Goal: Use online tool/utility: Utilize a website feature to perform a specific function

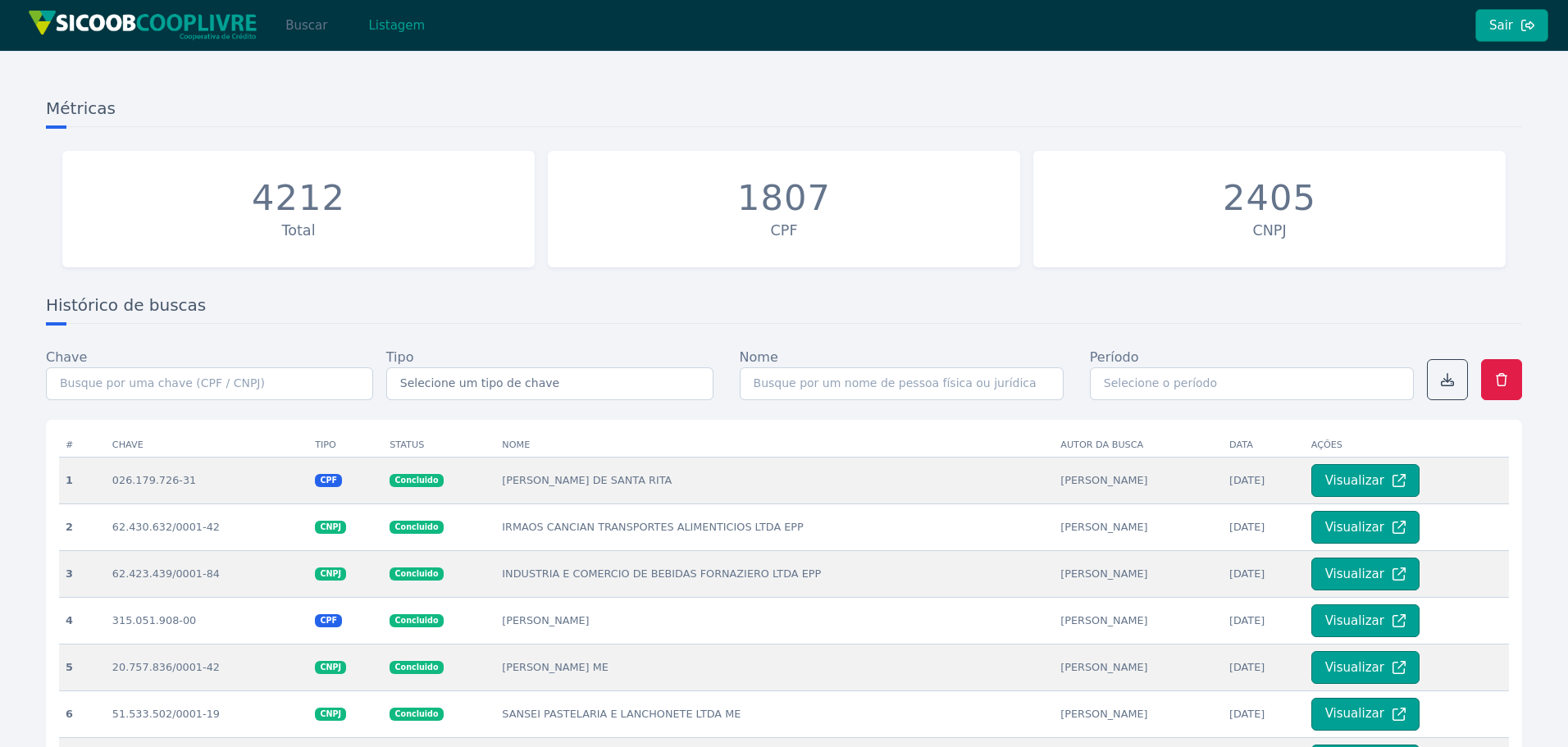
click at [307, 22] on button "Buscar" at bounding box center [307, 25] width 70 height 33
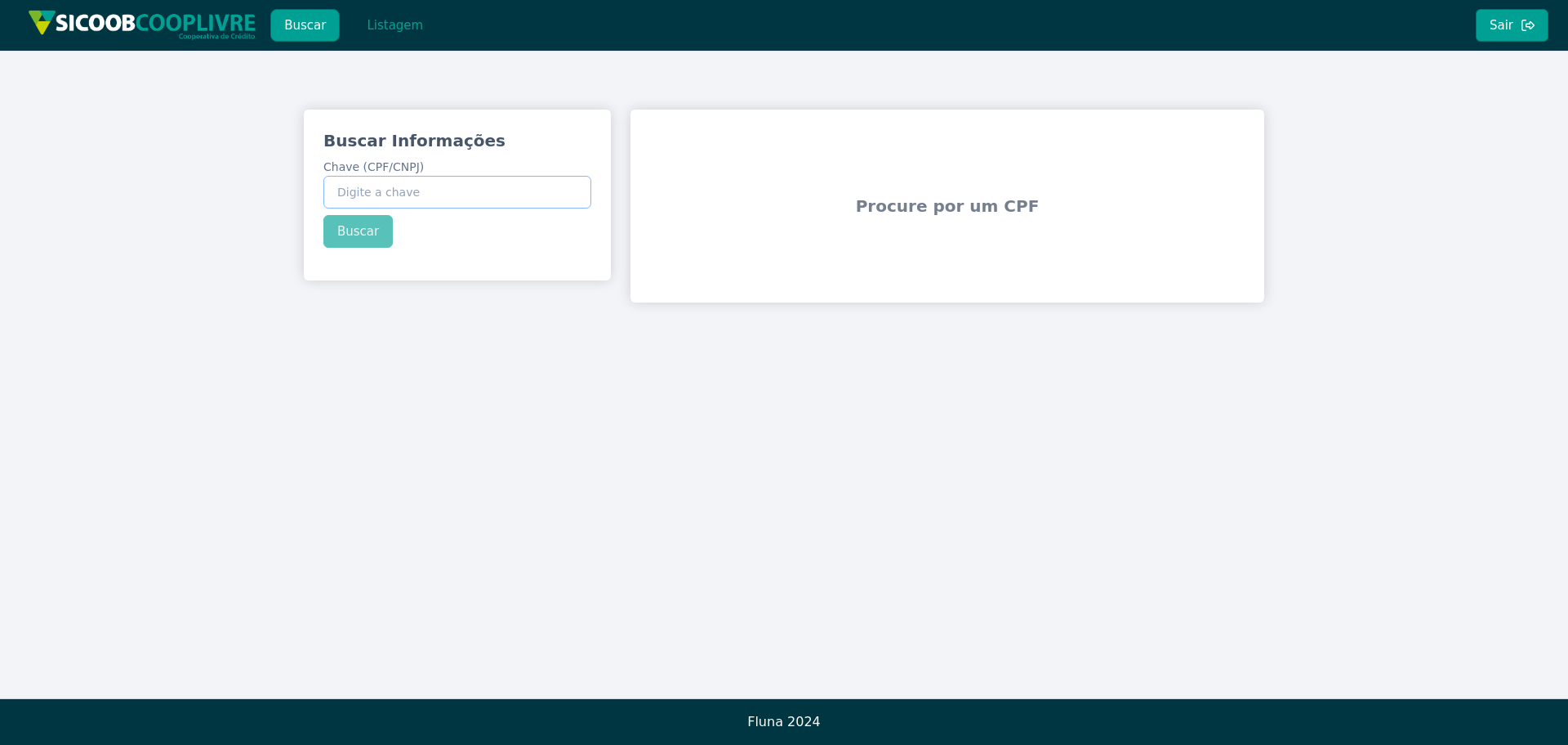
click at [421, 189] on input "Chave (CPF/CNPJ)" at bounding box center [457, 192] width 268 height 33
paste input "12.686.182/0001-85"
type input "12.686.182/0001-85"
click at [357, 241] on div "Buscar Informações Chave (CPF/CNPJ) 12.686.182/0001-85 Buscar" at bounding box center [457, 188] width 307 height 158
click at [351, 232] on button "Buscar" at bounding box center [358, 232] width 69 height 33
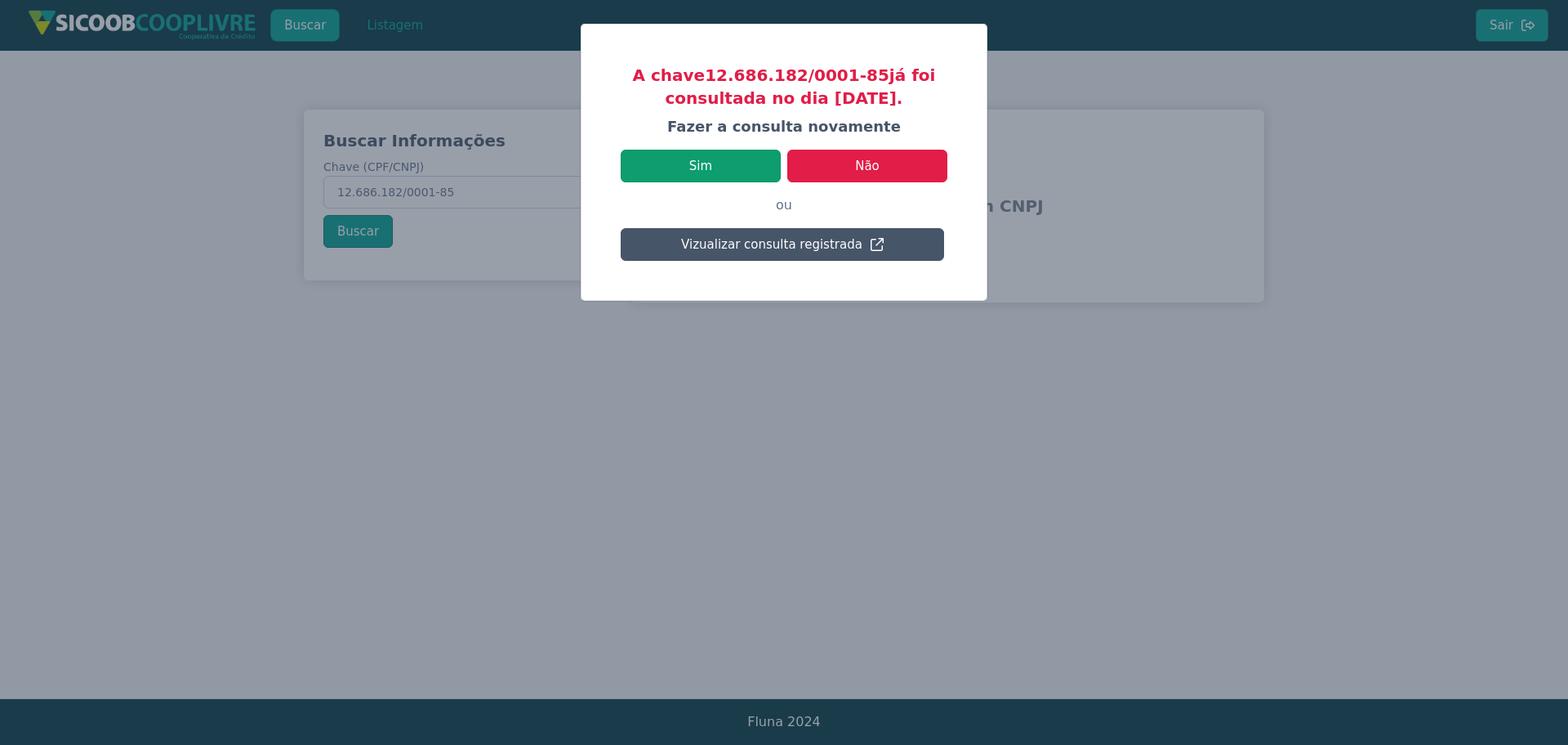
click at [729, 168] on button "Sim" at bounding box center [700, 166] width 160 height 33
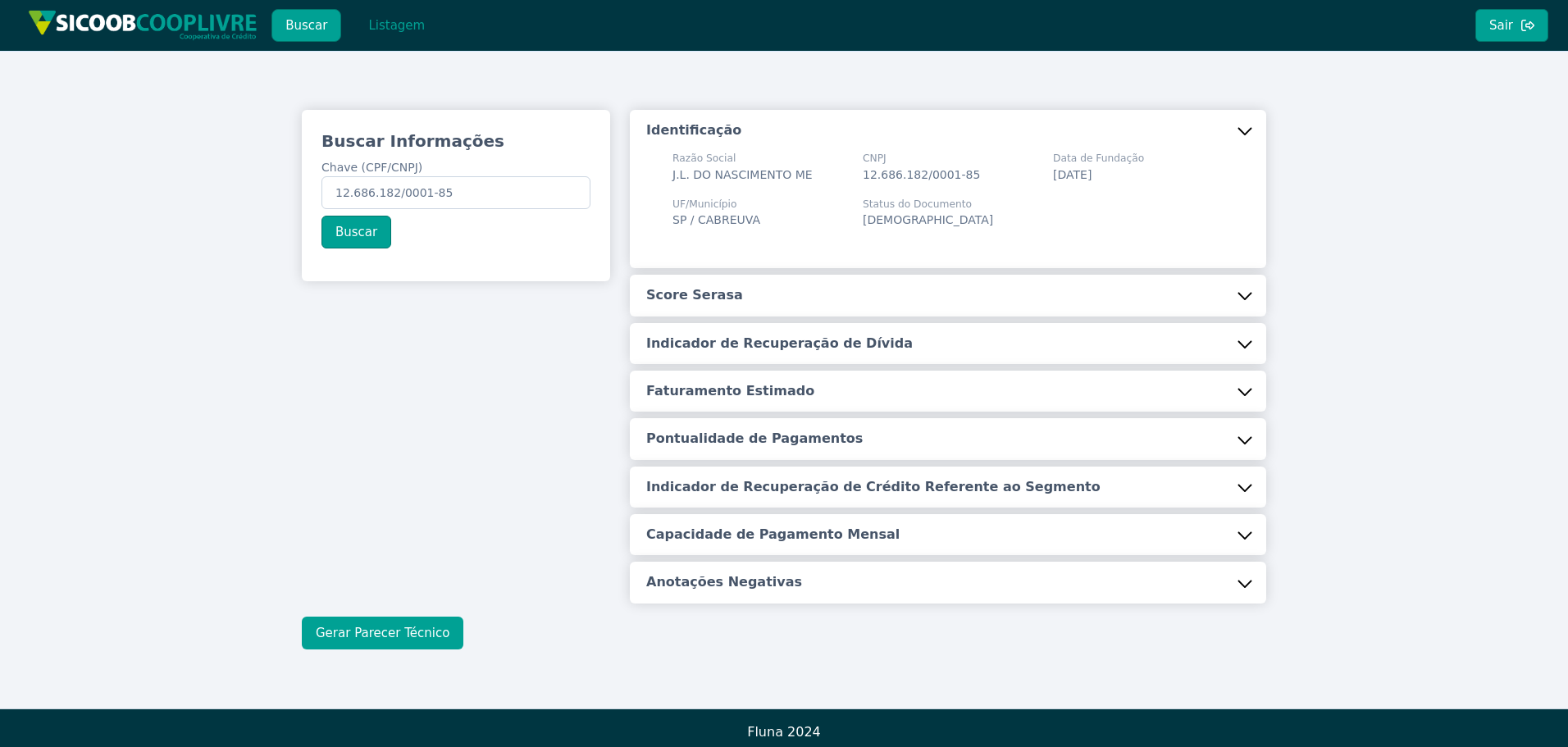
click at [422, 627] on button "Gerar Parecer Técnico" at bounding box center [382, 633] width 161 height 33
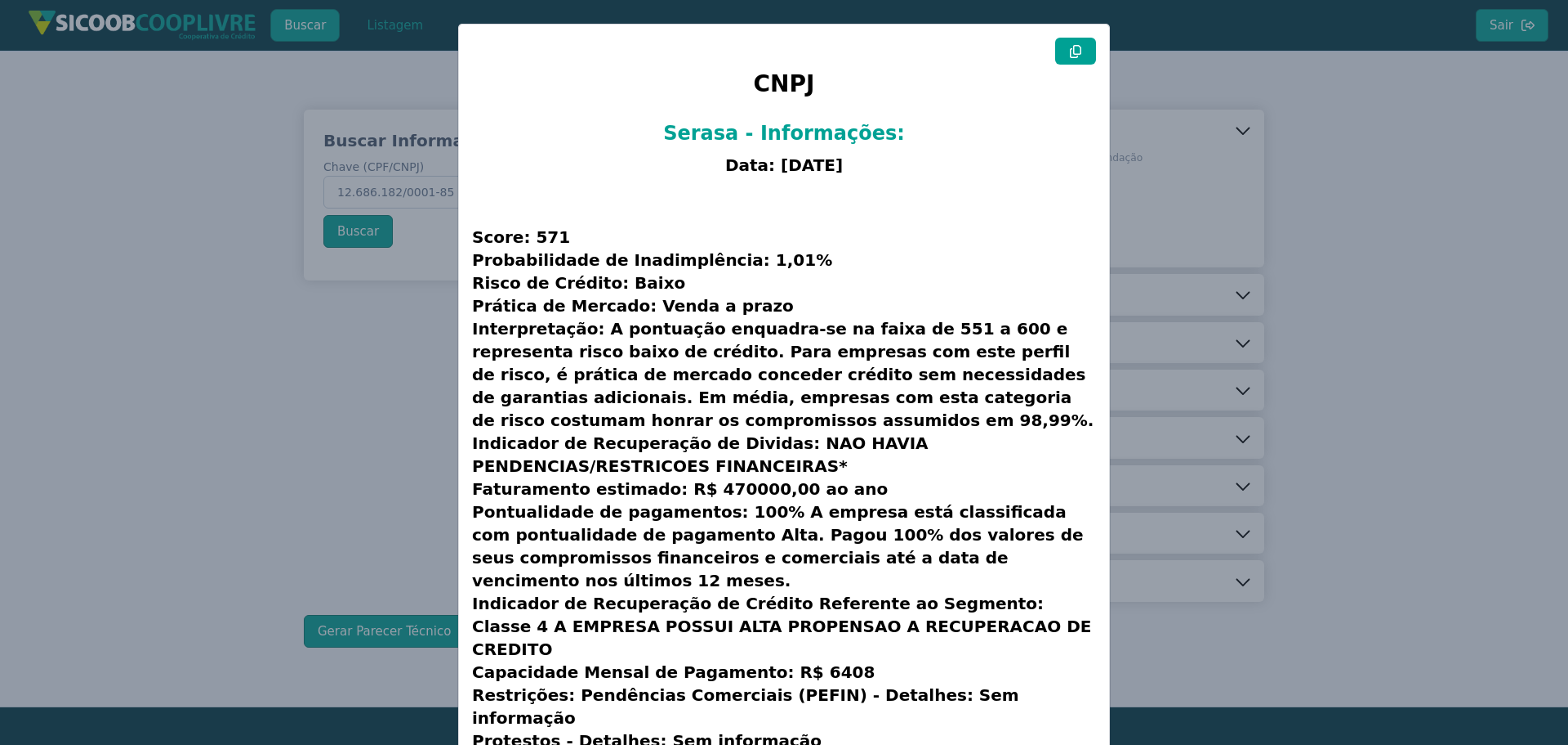
click at [1085, 41] on button at bounding box center [1075, 50] width 41 height 27
